Goal: Entertainment & Leisure: Consume media (video, audio)

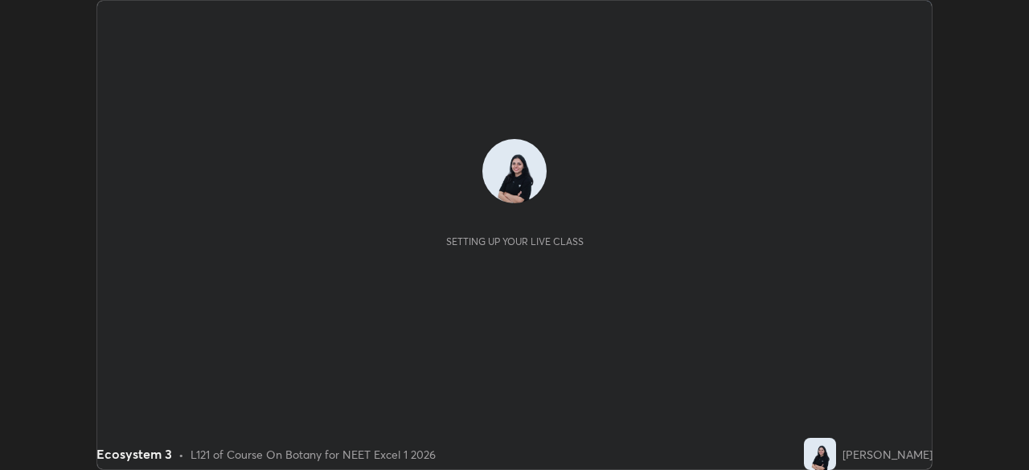
scroll to position [470, 1029]
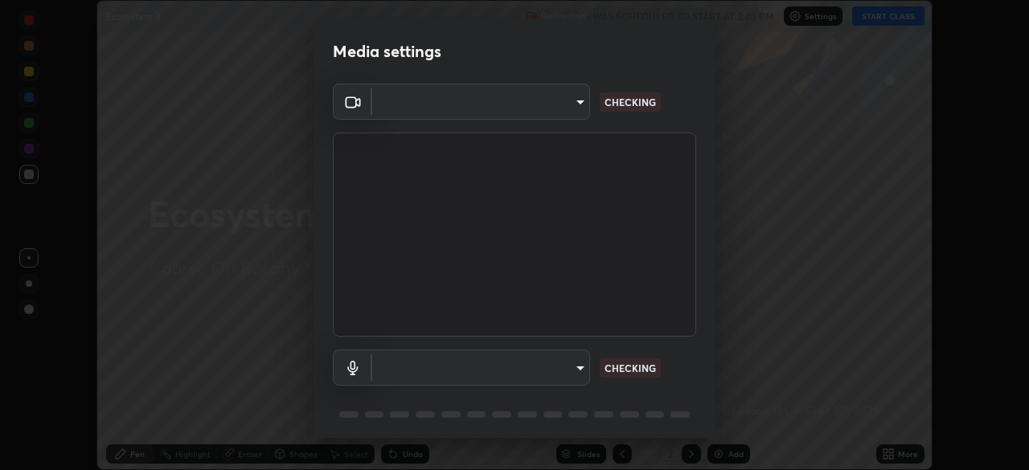
type input "7db3104c3122a209b332b64619111aa91615a24fb0de166504fa5909fce8eb30"
type input "communications"
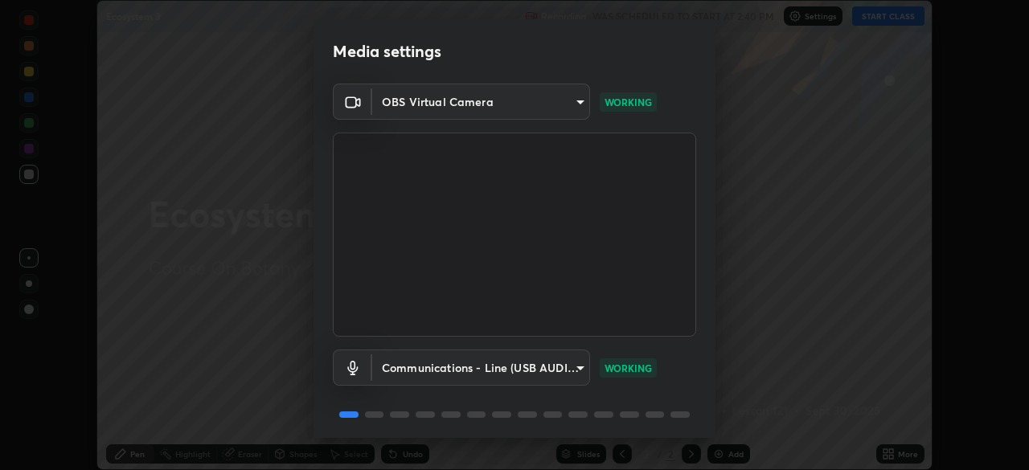
scroll to position [57, 0]
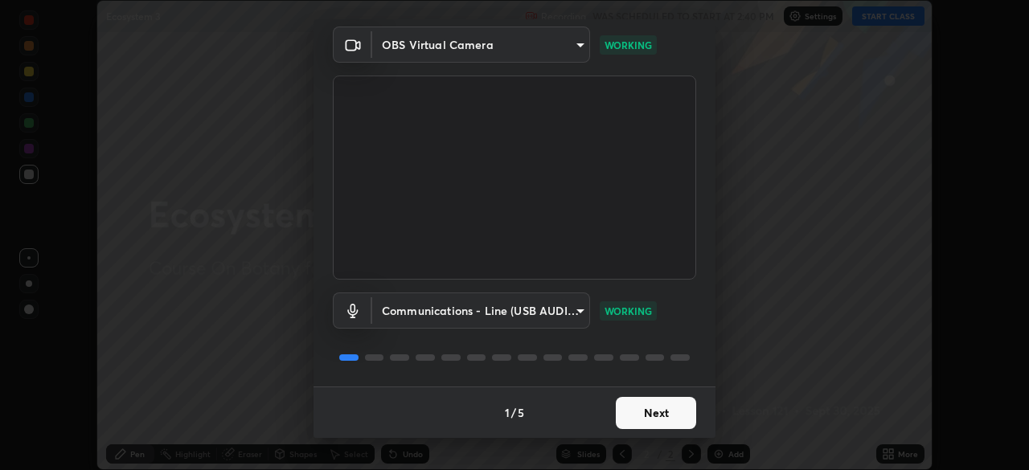
click at [634, 416] on button "Next" at bounding box center [656, 413] width 80 height 32
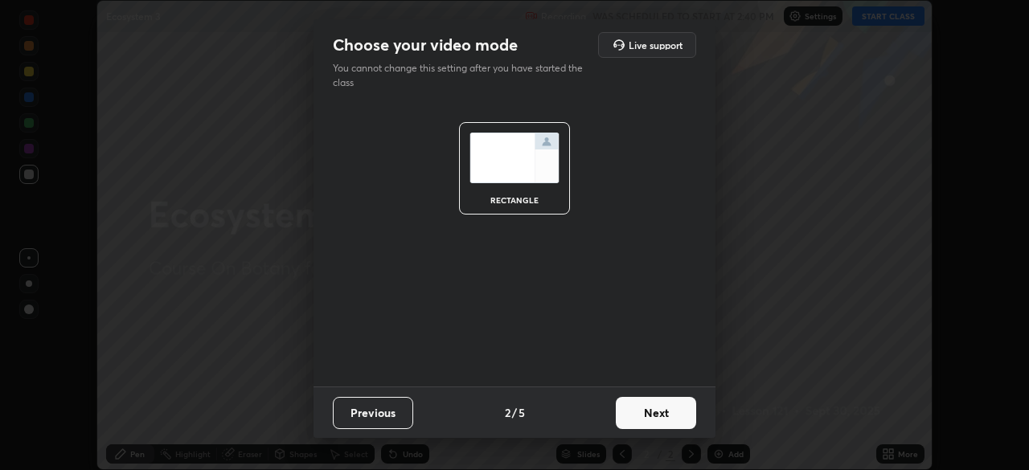
click at [633, 410] on button "Next" at bounding box center [656, 413] width 80 height 32
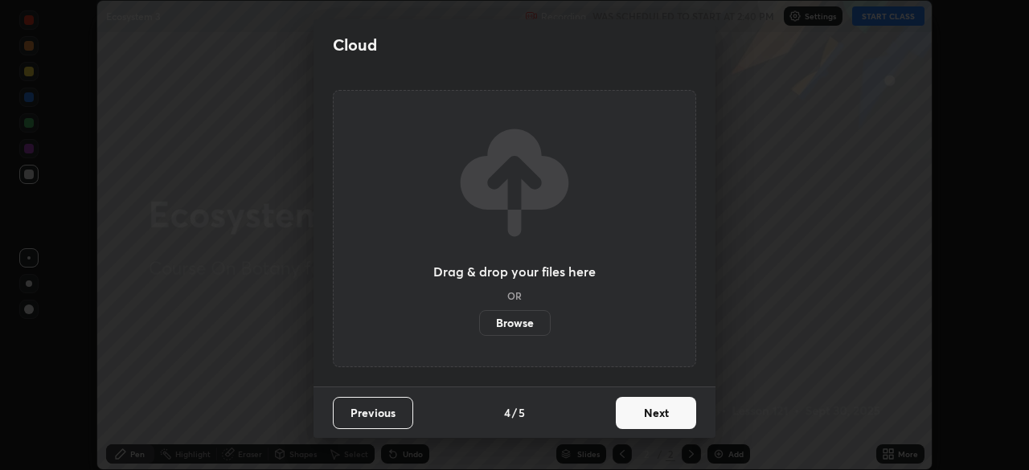
click at [633, 410] on button "Next" at bounding box center [656, 413] width 80 height 32
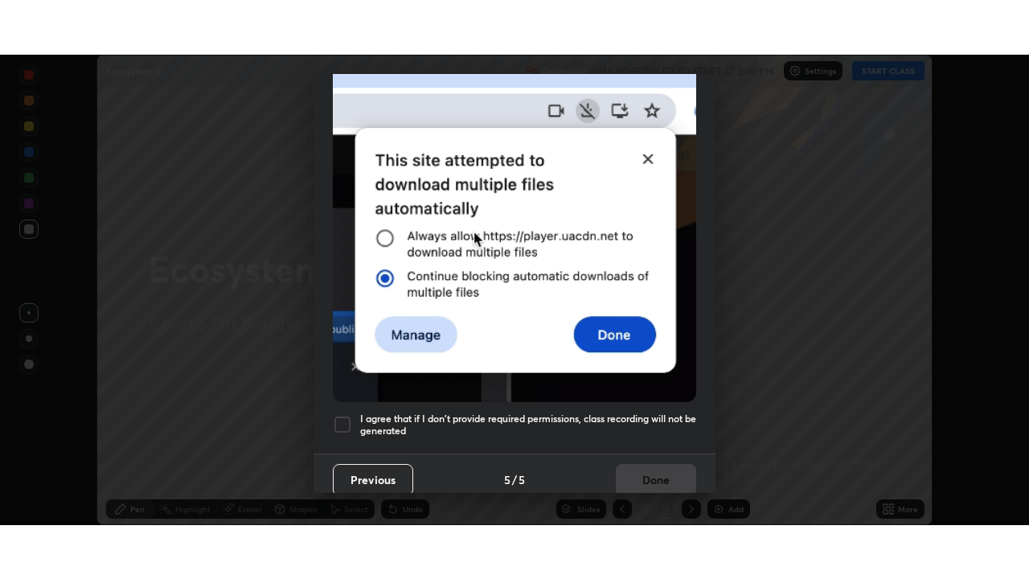
scroll to position [385, 0]
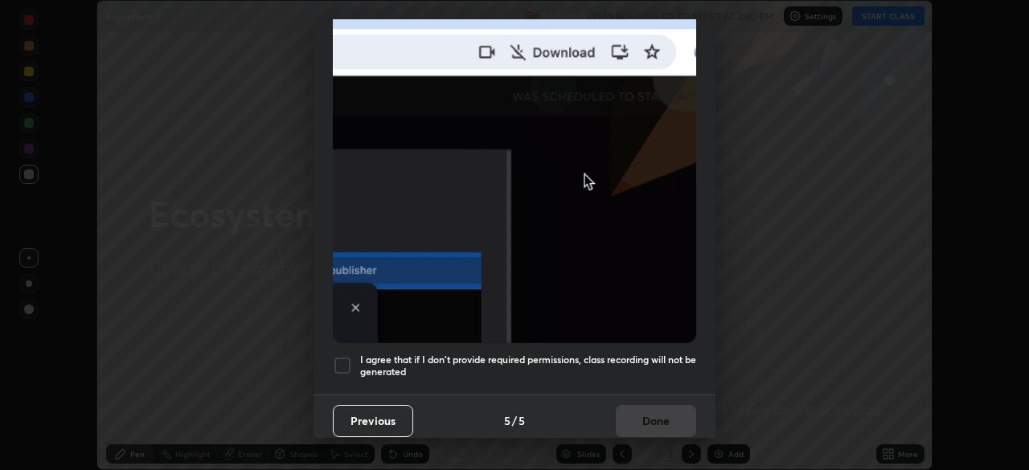
click at [339, 356] on div at bounding box center [342, 365] width 19 height 19
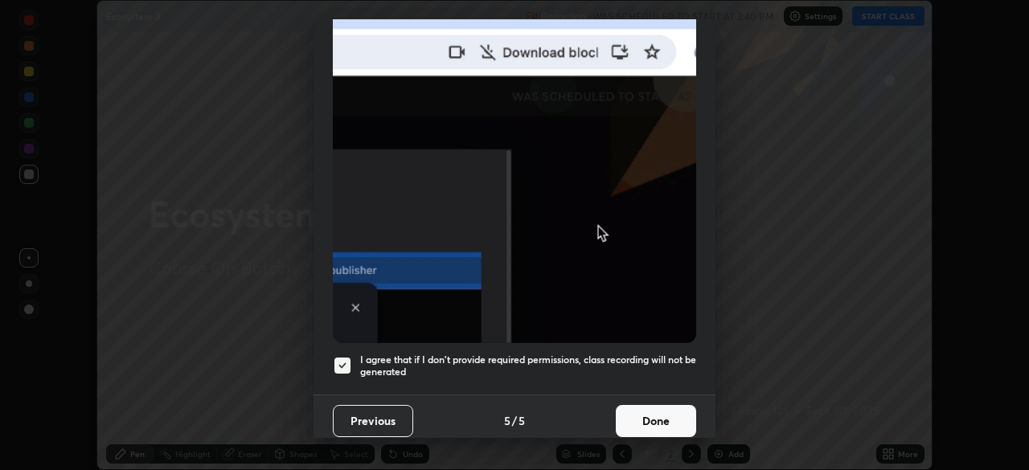
click at [648, 414] on button "Done" at bounding box center [656, 421] width 80 height 32
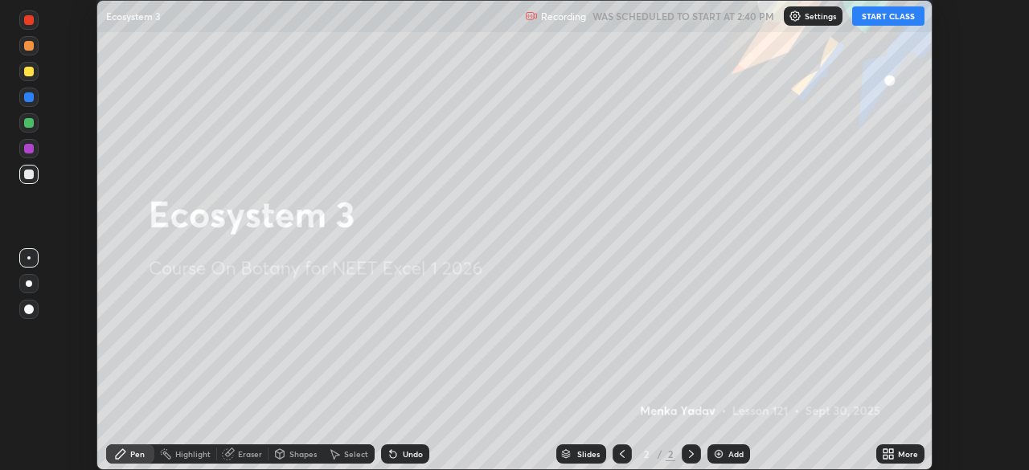
click at [862, 12] on button "START CLASS" at bounding box center [889, 15] width 72 height 19
click at [898, 453] on div "More" at bounding box center [908, 454] width 20 height 8
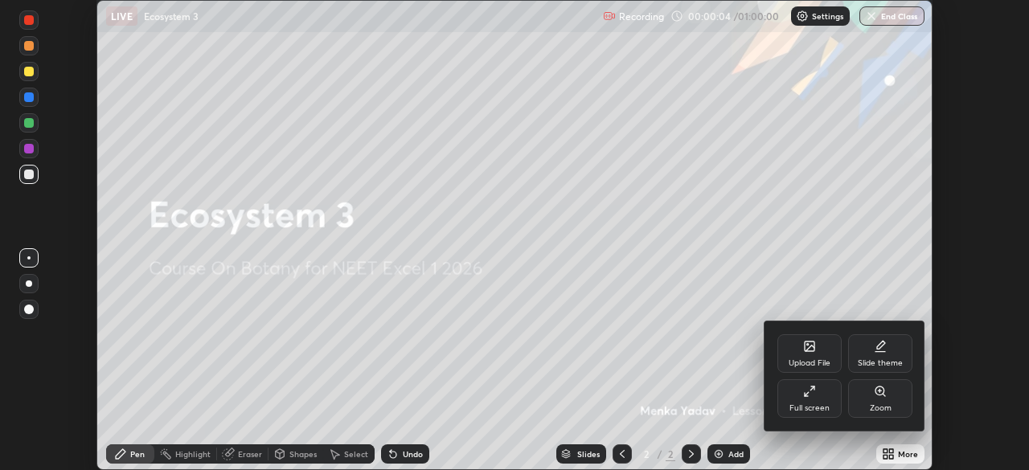
click at [822, 395] on div "Full screen" at bounding box center [810, 399] width 64 height 39
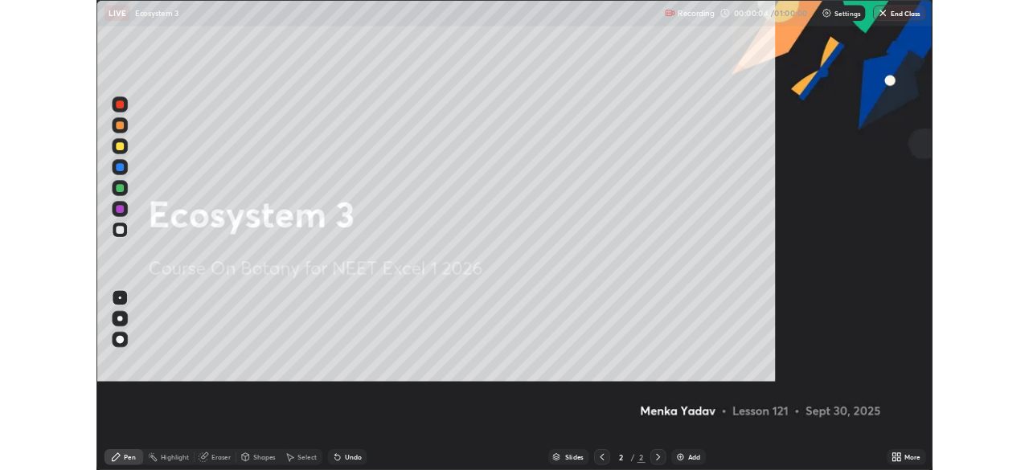
scroll to position [579, 1029]
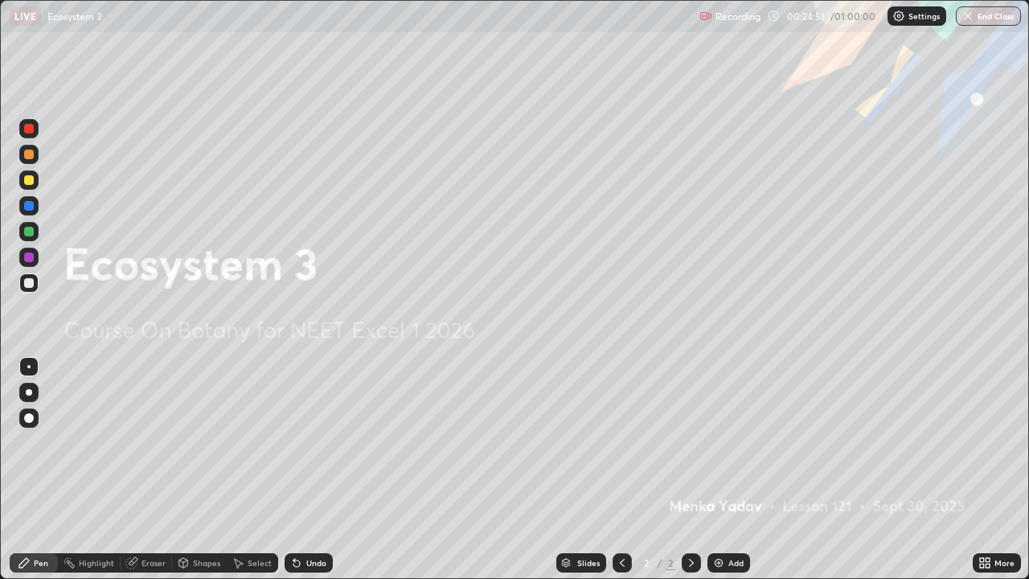
click at [27, 240] on div at bounding box center [28, 231] width 19 height 19
click at [306, 470] on div "Undo" at bounding box center [309, 562] width 48 height 19
click at [992, 470] on div "More" at bounding box center [997, 562] width 48 height 19
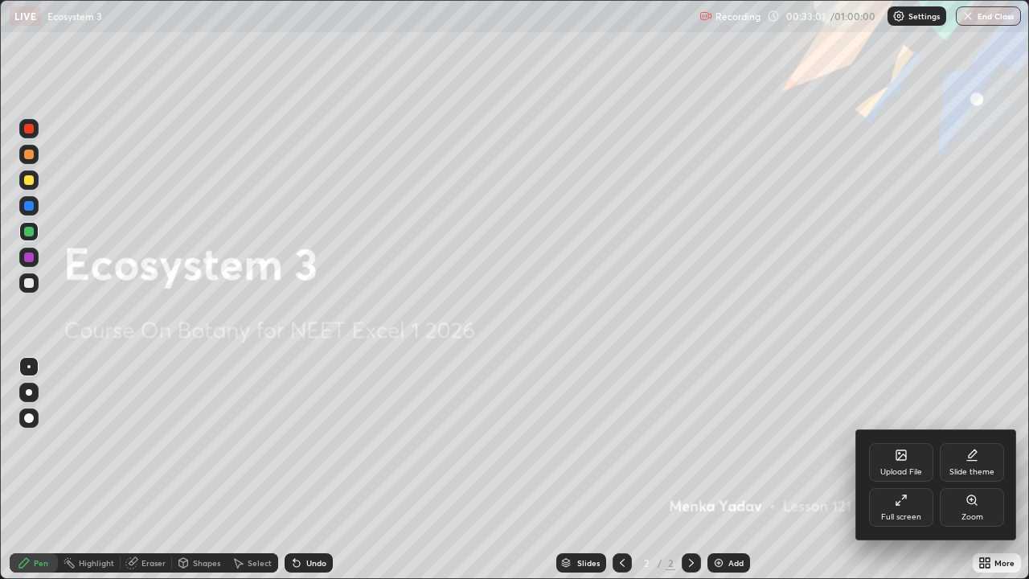
click at [909, 470] on div "Full screen" at bounding box center [901, 507] width 64 height 39
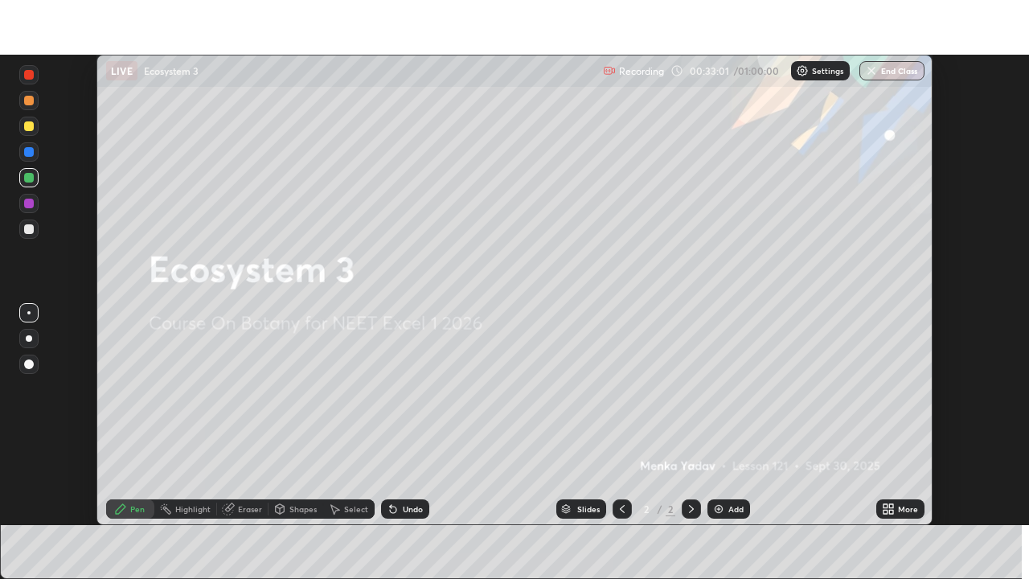
scroll to position [79955, 79396]
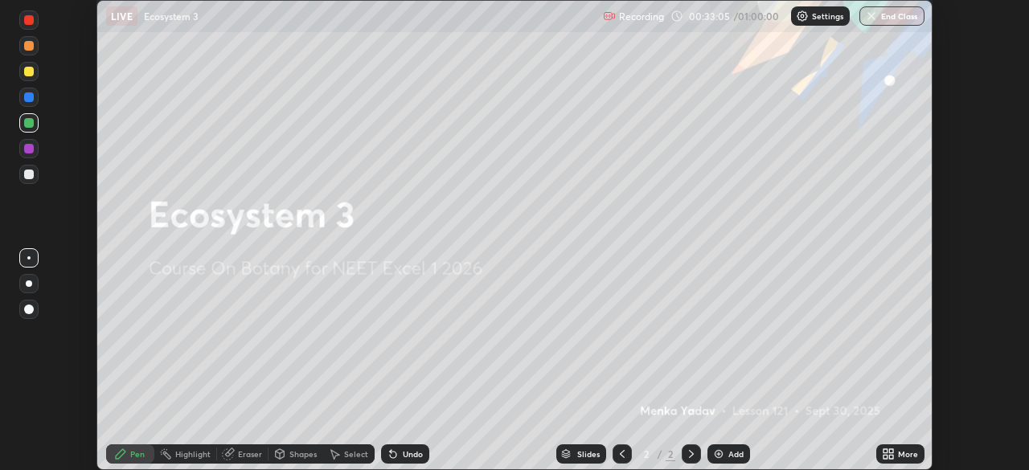
click at [906, 453] on div "More" at bounding box center [908, 454] width 20 height 8
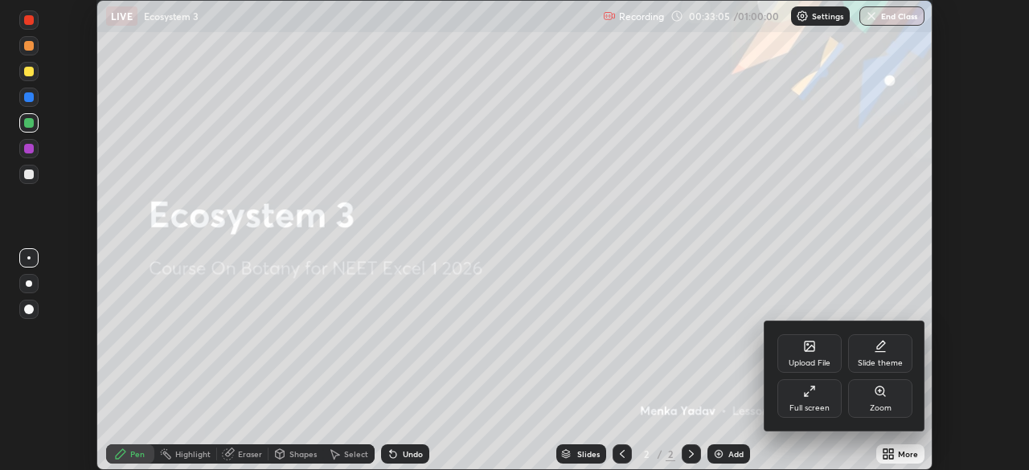
click at [829, 400] on div "Full screen" at bounding box center [810, 399] width 64 height 39
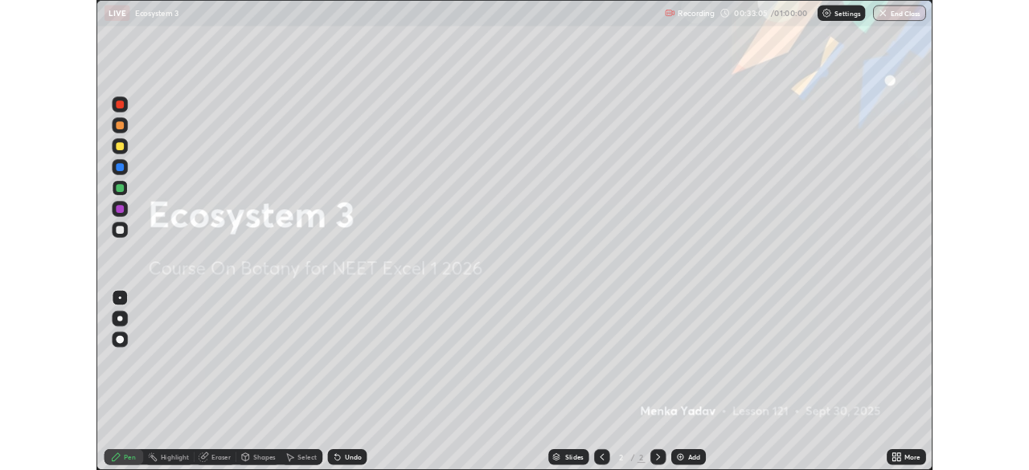
scroll to position [579, 1029]
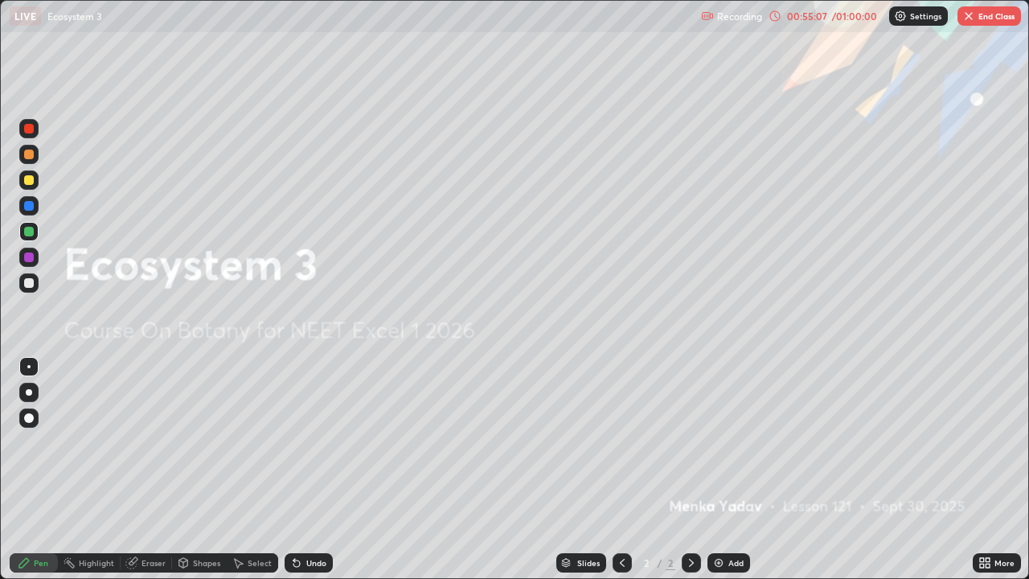
click at [973, 18] on img "button" at bounding box center [969, 16] width 13 height 13
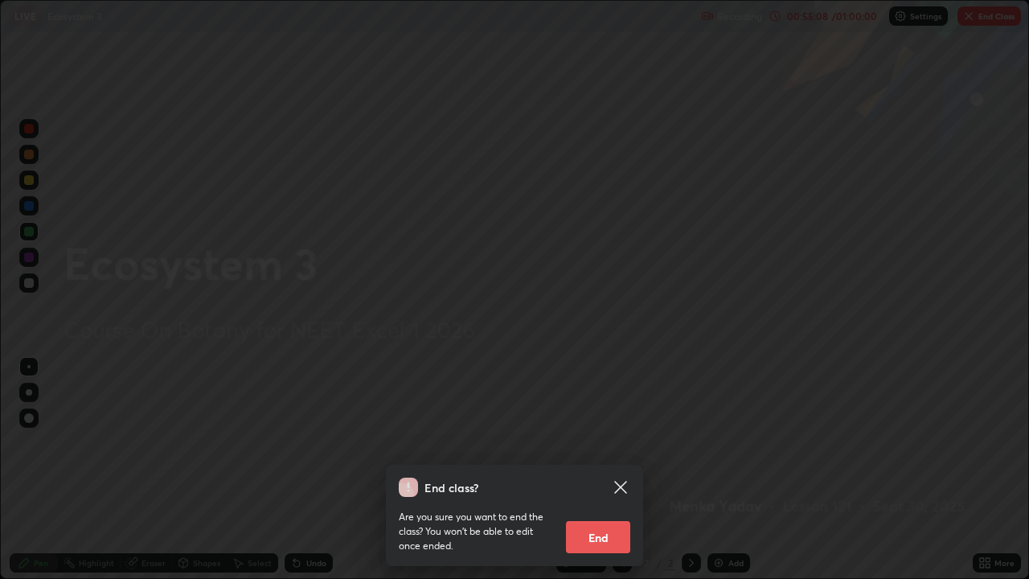
click at [589, 470] on button "End" at bounding box center [598, 537] width 64 height 32
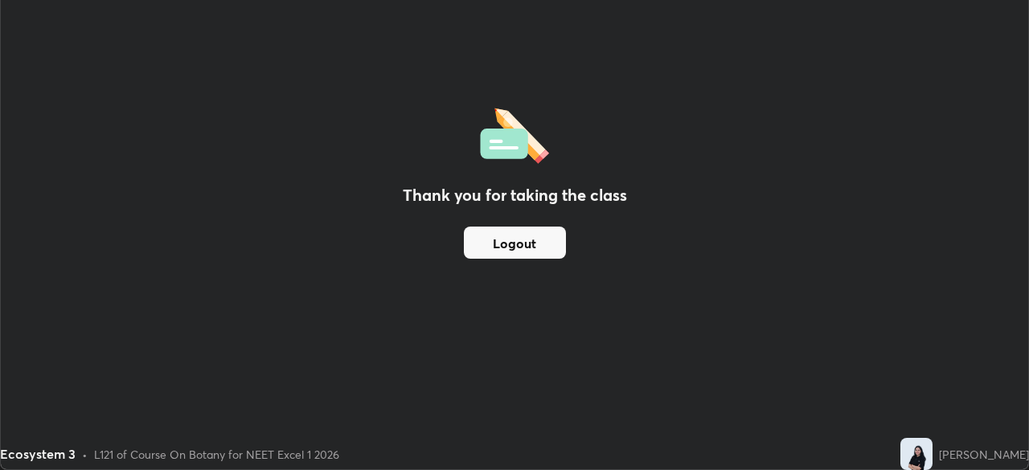
scroll to position [79955, 79396]
